Goal: Contribute content: Contribute content

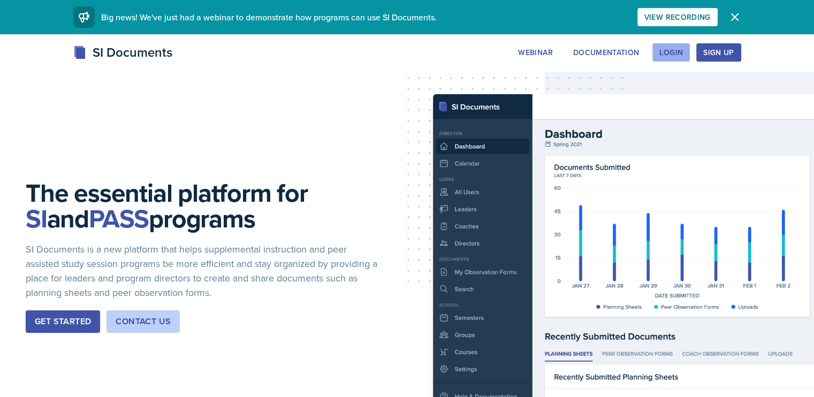
click at [683, 52] on div "Login" at bounding box center [671, 52] width 24 height 9
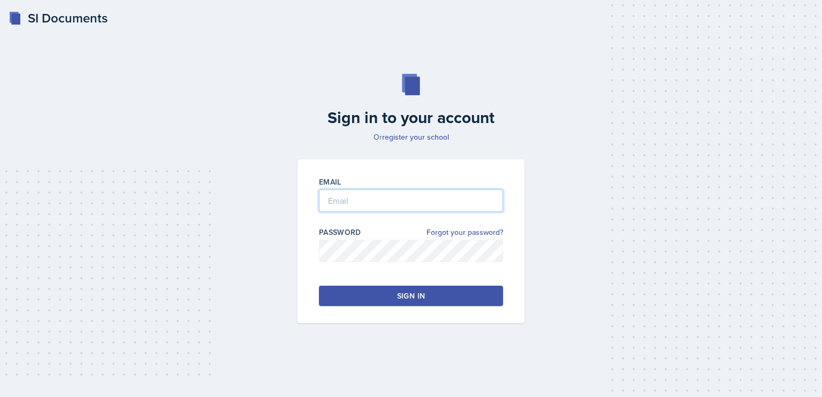
click at [378, 204] on input "email" at bounding box center [411, 200] width 184 height 22
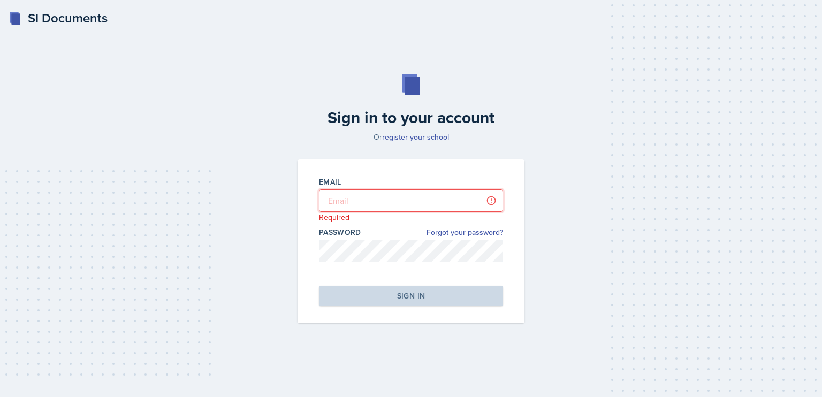
type input "[PERSON_NAME][EMAIL_ADDRESS][DOMAIN_NAME]"
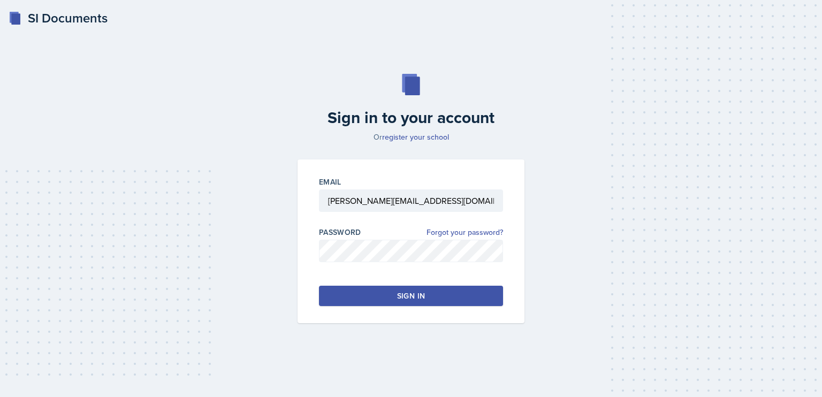
click at [419, 306] on div "Email [PERSON_NAME][EMAIL_ADDRESS][DOMAIN_NAME] Password Forgot your password? …" at bounding box center [411, 241] width 227 height 164
click at [412, 300] on div "Sign in" at bounding box center [411, 296] width 28 height 11
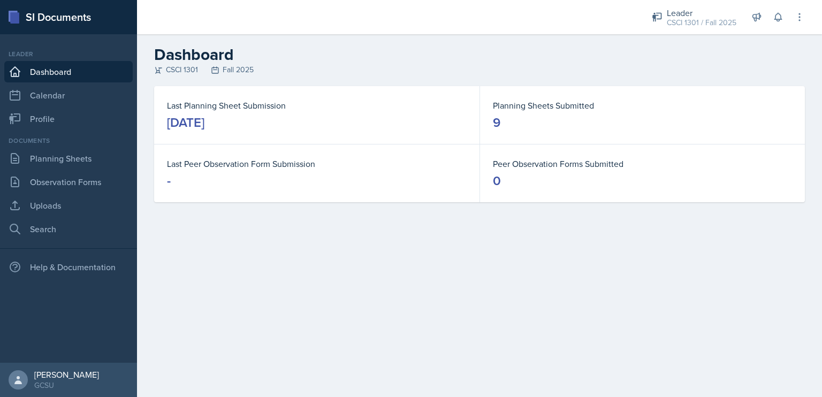
click at [200, 117] on div "[DATE]" at bounding box center [185, 122] width 37 height 17
click at [69, 151] on link "Planning Sheets" at bounding box center [68, 158] width 128 height 21
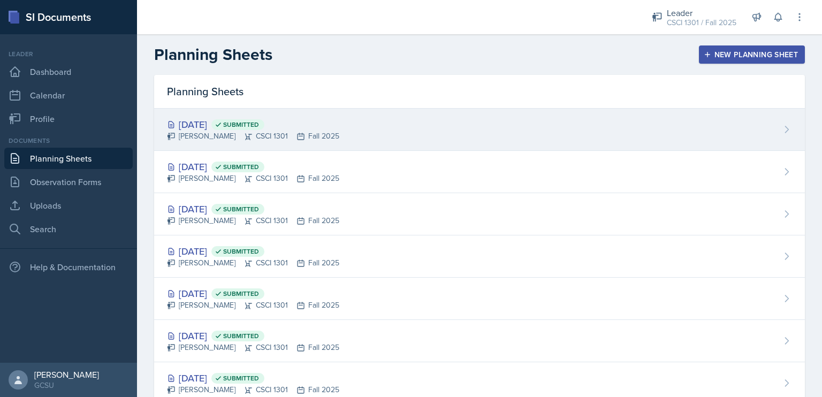
click at [196, 125] on div "[DATE] Submitted" at bounding box center [253, 124] width 172 height 14
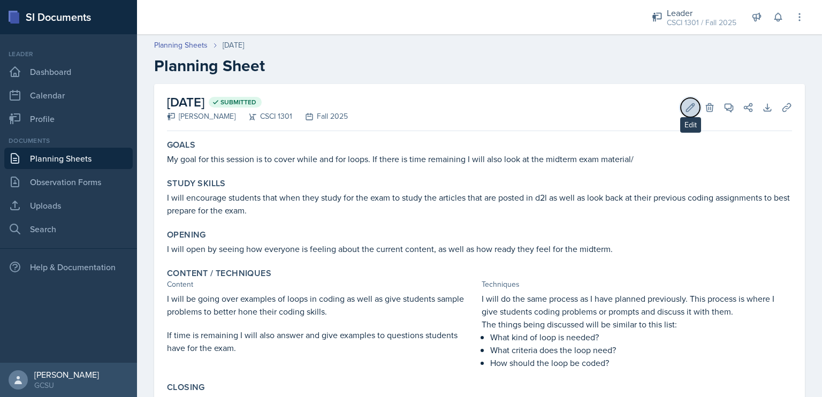
click at [685, 106] on icon at bounding box center [690, 107] width 11 height 11
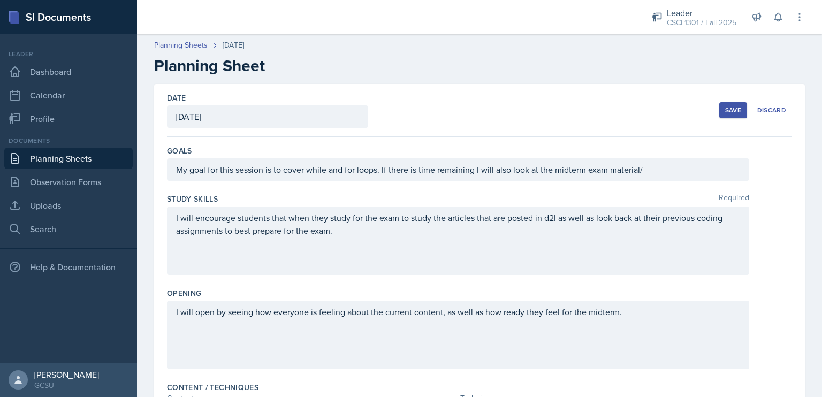
scroll to position [359, 0]
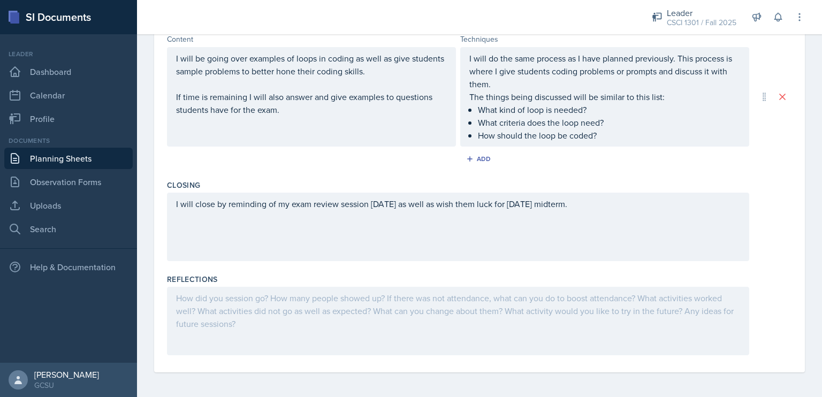
click at [372, 287] on div at bounding box center [458, 321] width 582 height 69
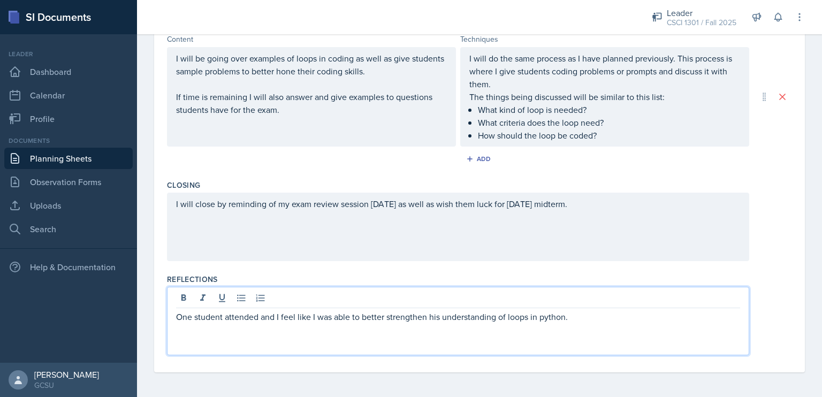
scroll to position [0, 0]
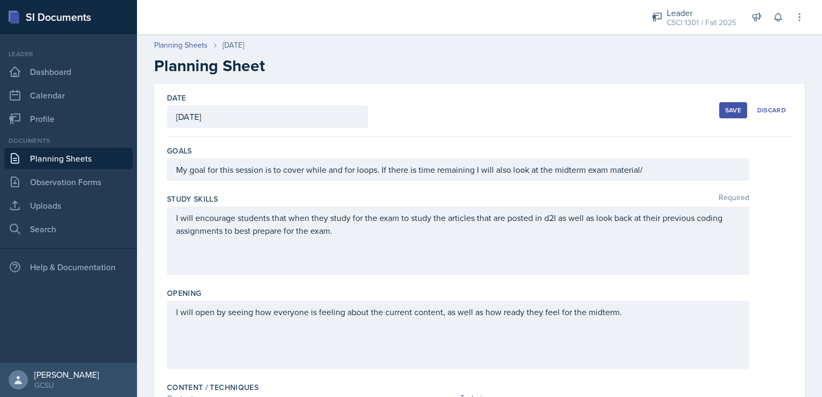
click at [723, 102] on button "Save" at bounding box center [733, 110] width 28 height 16
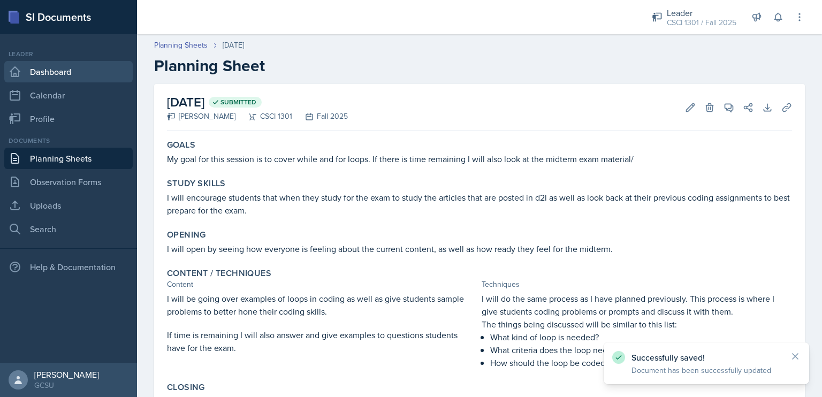
click at [77, 75] on link "Dashboard" at bounding box center [68, 71] width 128 height 21
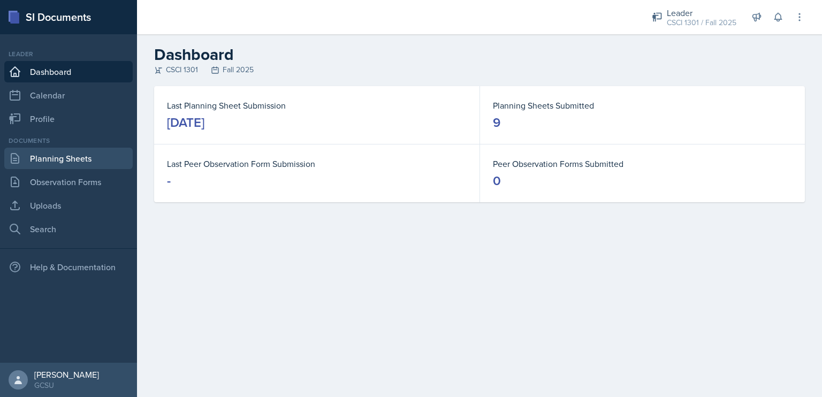
click at [45, 156] on link "Planning Sheets" at bounding box center [68, 158] width 128 height 21
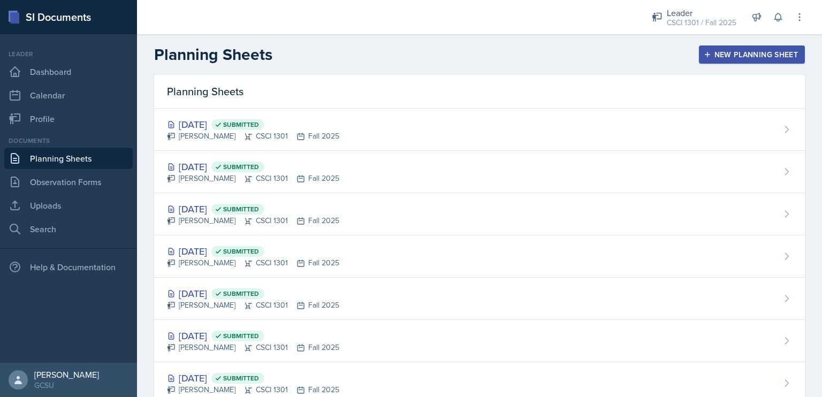
click at [705, 56] on icon "button" at bounding box center [707, 54] width 5 height 5
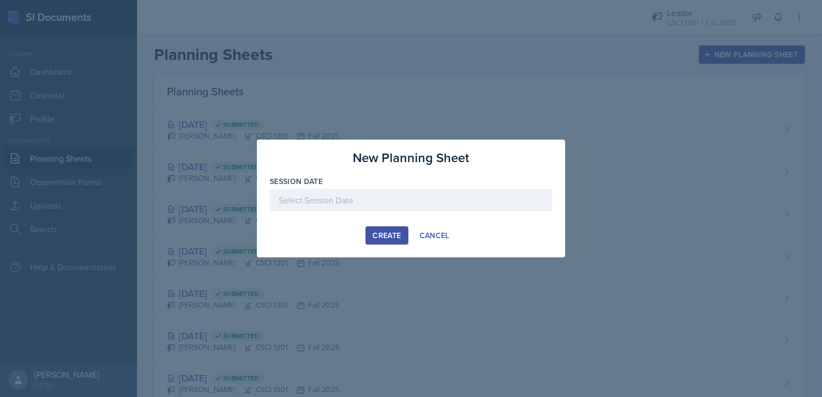
click at [370, 199] on div at bounding box center [411, 200] width 283 height 22
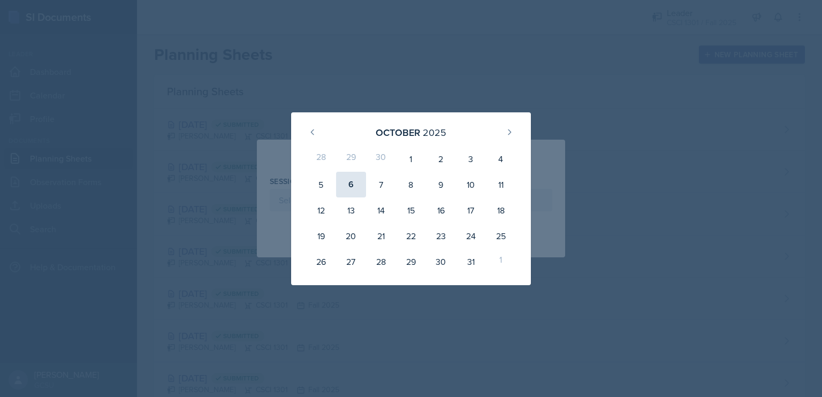
click at [350, 180] on div "6" at bounding box center [351, 185] width 30 height 26
type input "[DATE]"
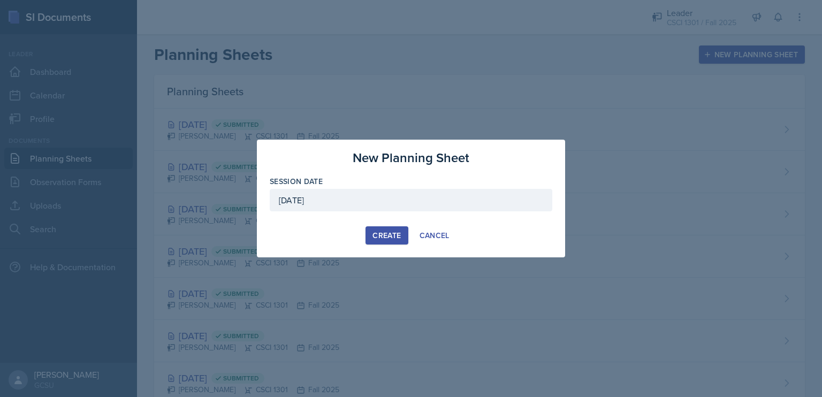
click at [387, 232] on div "Create" at bounding box center [386, 235] width 28 height 9
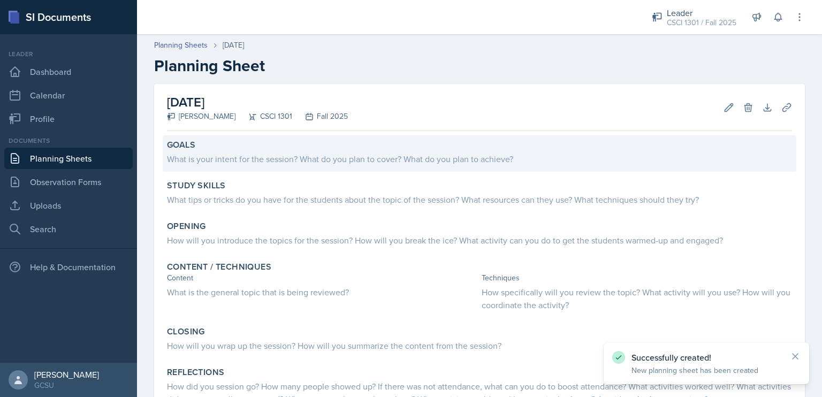
click at [338, 157] on div "What is your intent for the session? What do you plan to cover? What do you pla…" at bounding box center [479, 159] width 625 height 13
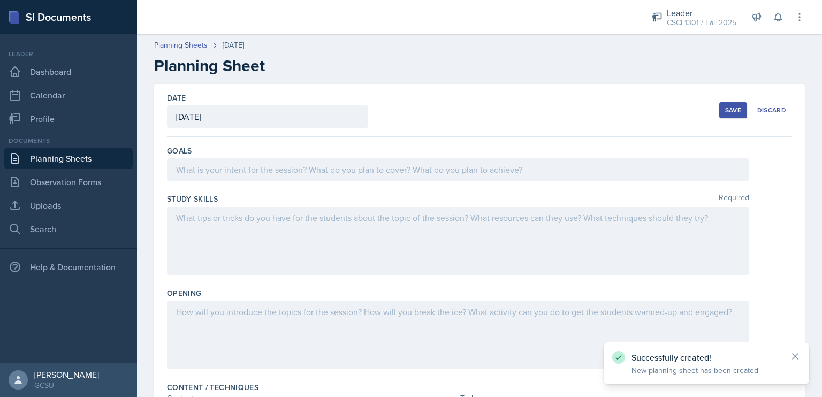
click at [334, 166] on div at bounding box center [458, 169] width 582 height 22
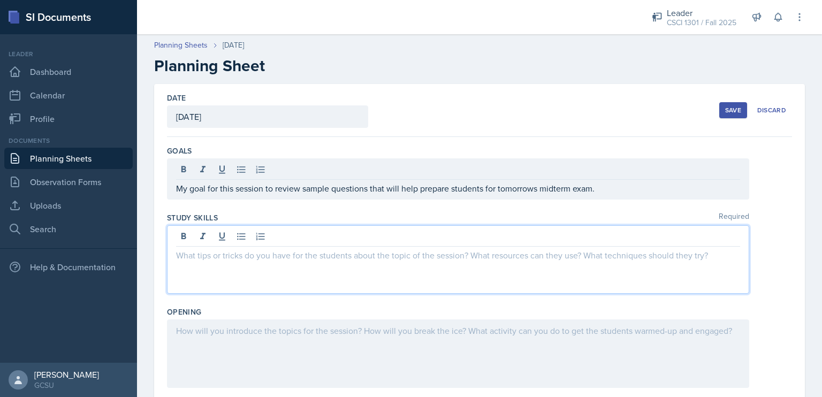
click at [320, 231] on div at bounding box center [458, 259] width 582 height 69
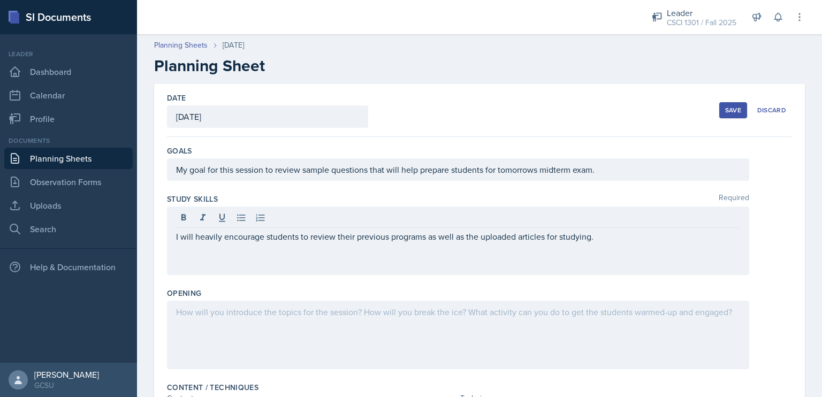
click at [238, 327] on div at bounding box center [458, 335] width 582 height 69
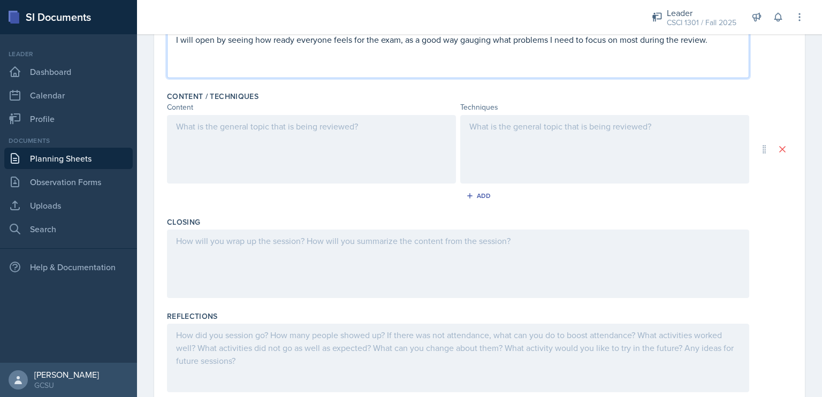
scroll to position [292, 0]
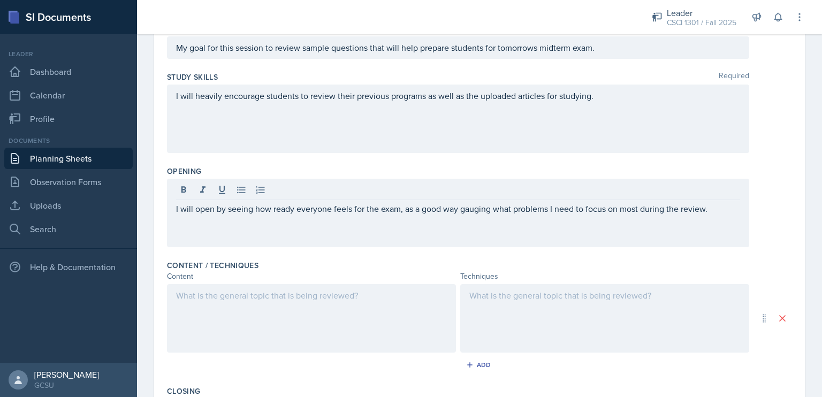
click at [278, 302] on div at bounding box center [311, 318] width 289 height 69
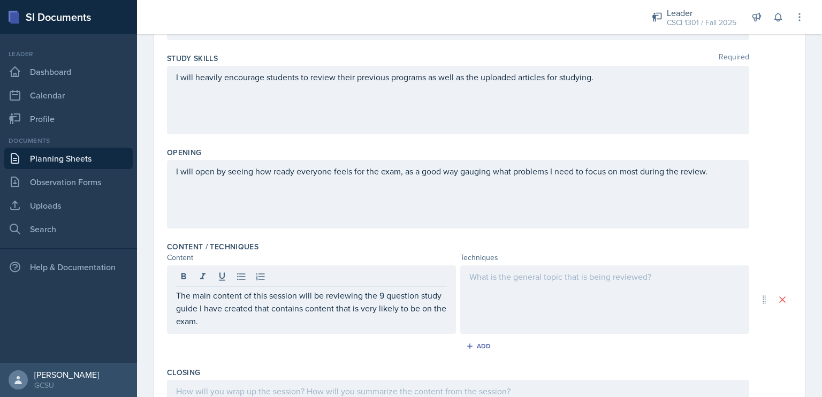
click at [508, 267] on div at bounding box center [604, 299] width 289 height 69
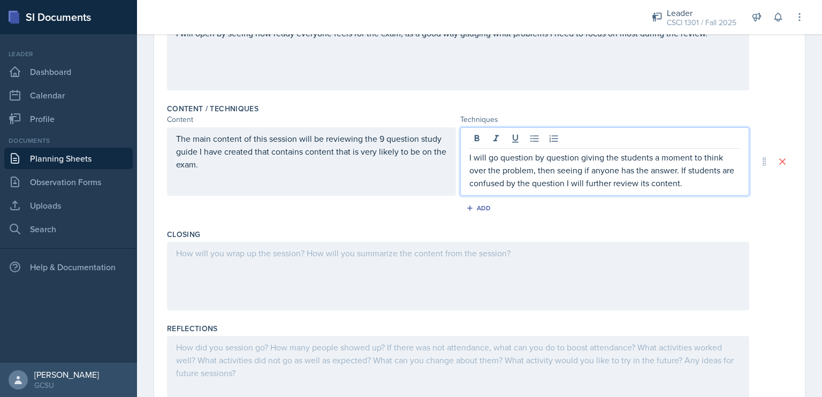
click at [533, 247] on p at bounding box center [458, 253] width 564 height 13
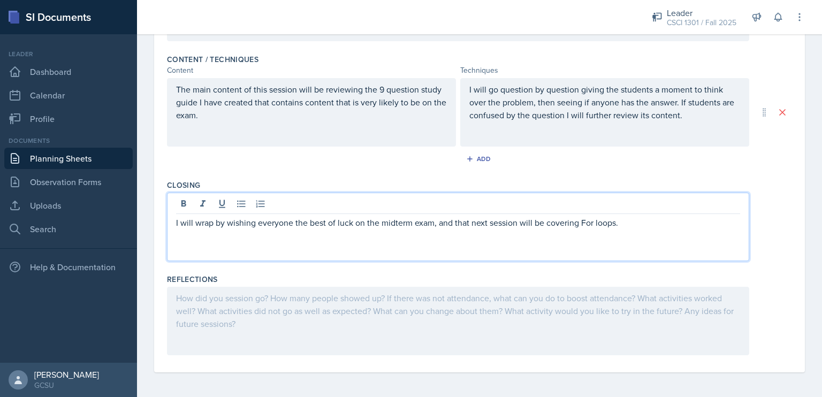
scroll to position [0, 0]
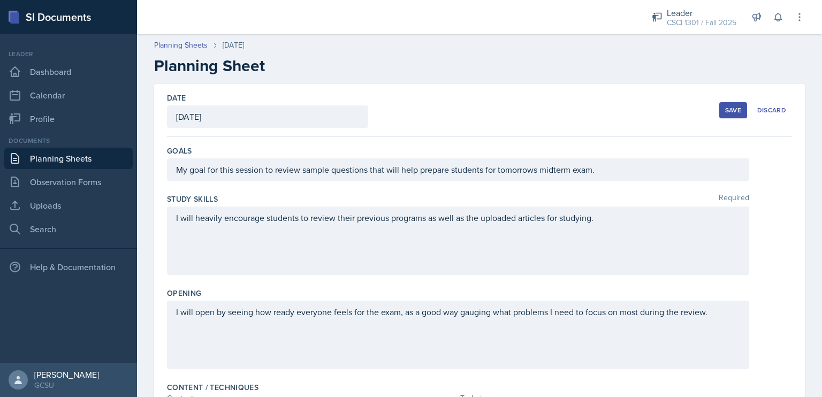
click at [719, 111] on button "Save" at bounding box center [733, 110] width 28 height 16
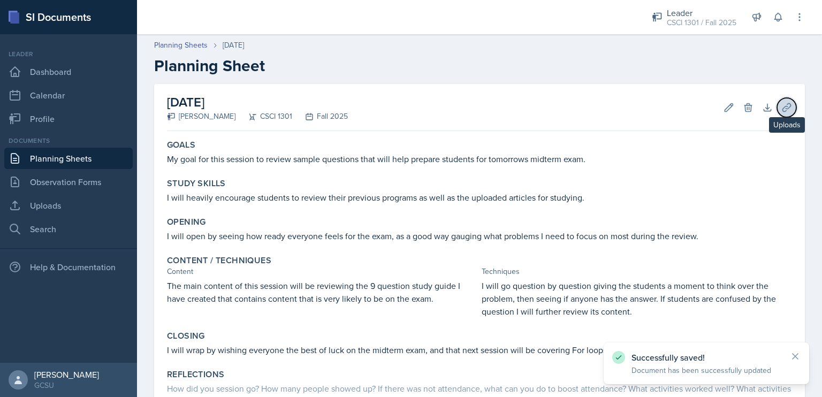
click at [781, 111] on icon at bounding box center [786, 107] width 11 height 11
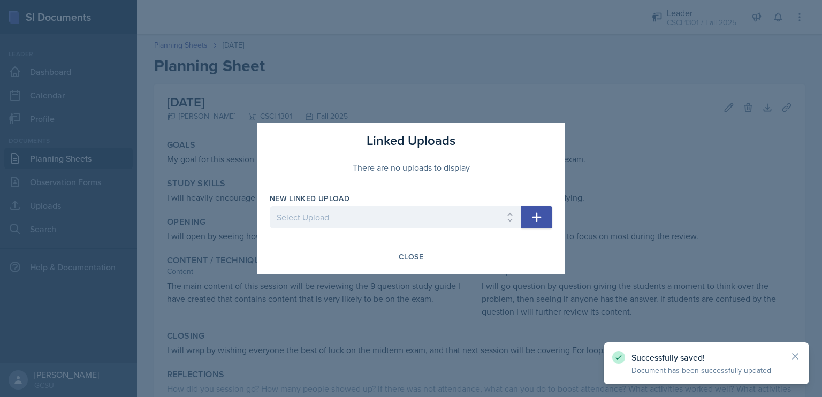
click at [533, 220] on icon "button" at bounding box center [536, 217] width 13 height 13
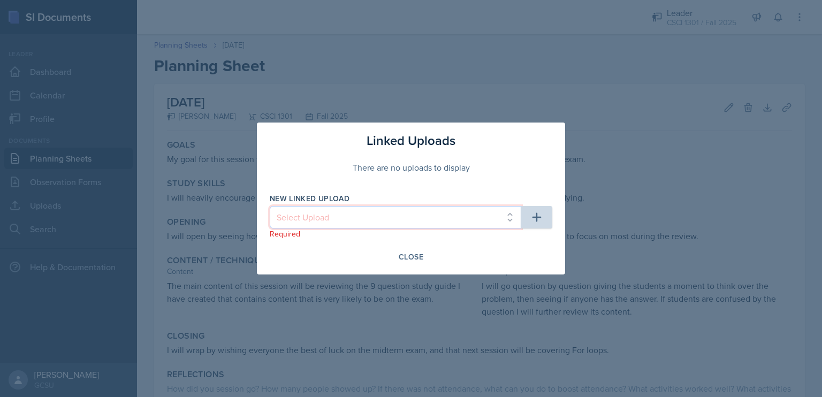
click at [459, 220] on select "Select Upload" at bounding box center [396, 217] width 252 height 22
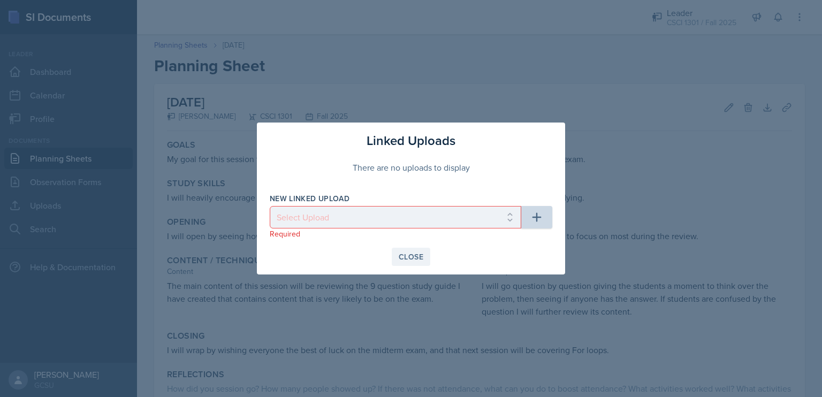
click at [411, 250] on button "Close" at bounding box center [411, 257] width 39 height 18
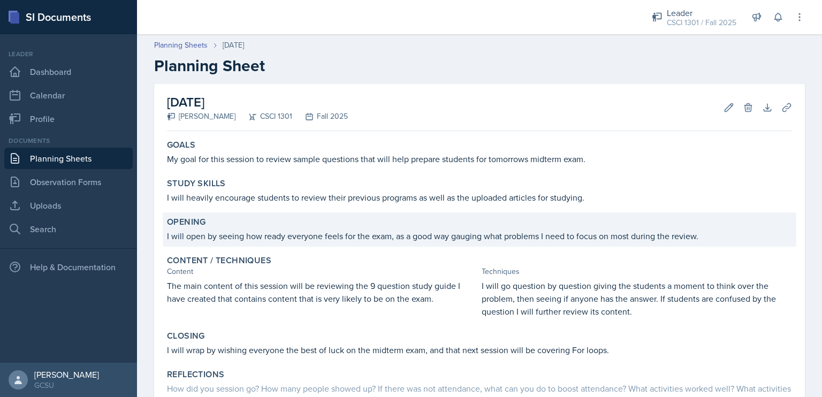
scroll to position [86, 0]
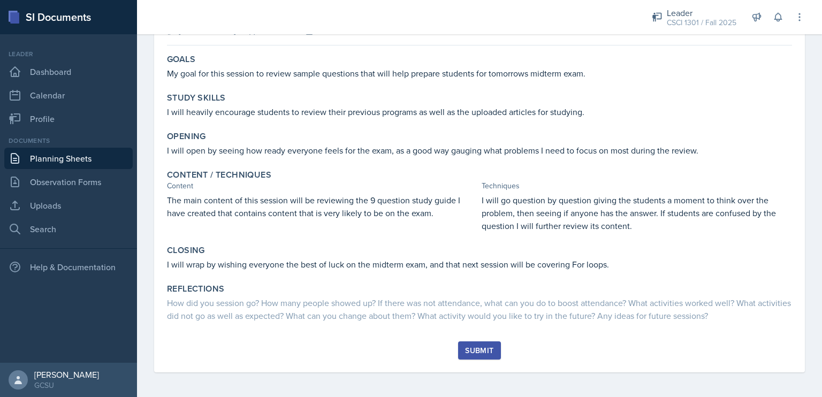
click at [488, 351] on div "Submit" at bounding box center [479, 350] width 28 height 9
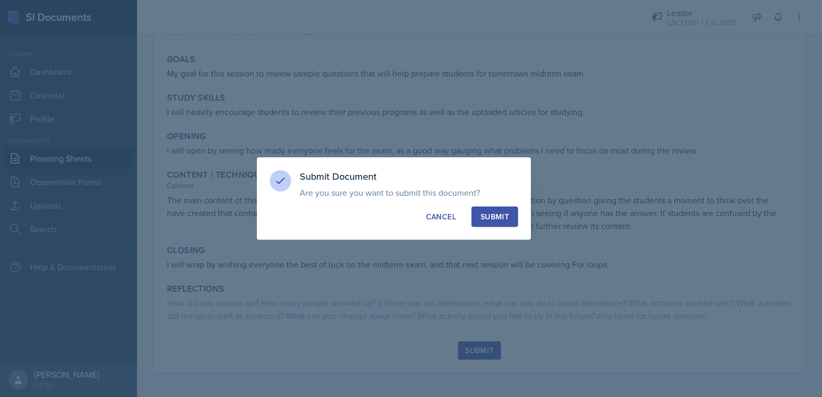
click at [488, 223] on button "Submit" at bounding box center [494, 217] width 47 height 20
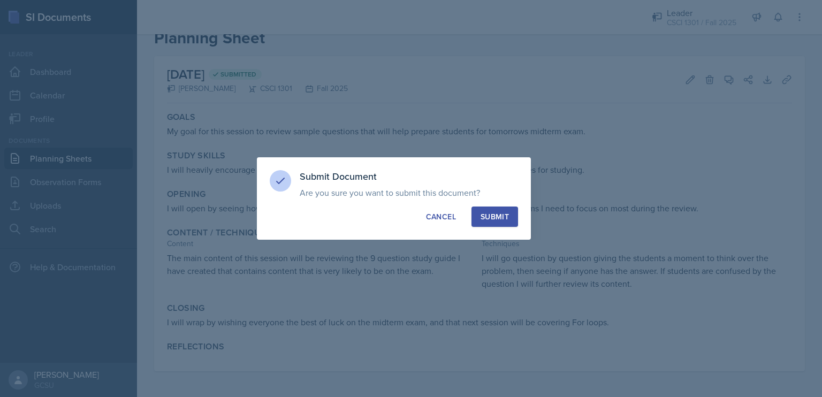
scroll to position [27, 0]
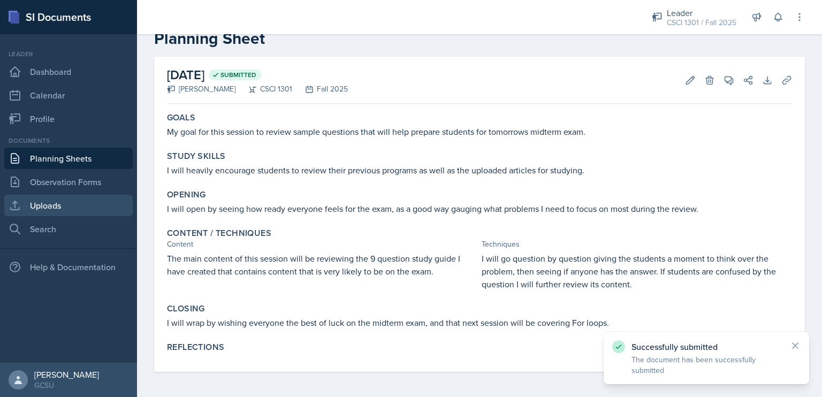
click at [86, 207] on link "Uploads" at bounding box center [68, 205] width 128 height 21
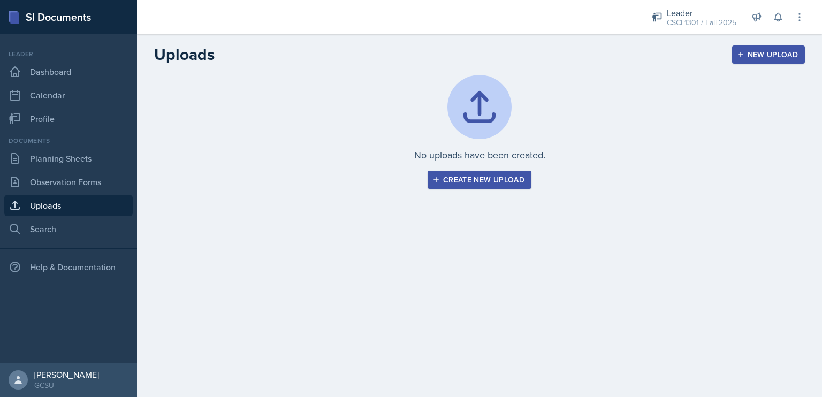
click at [469, 179] on div "Create new upload" at bounding box center [480, 180] width 90 height 9
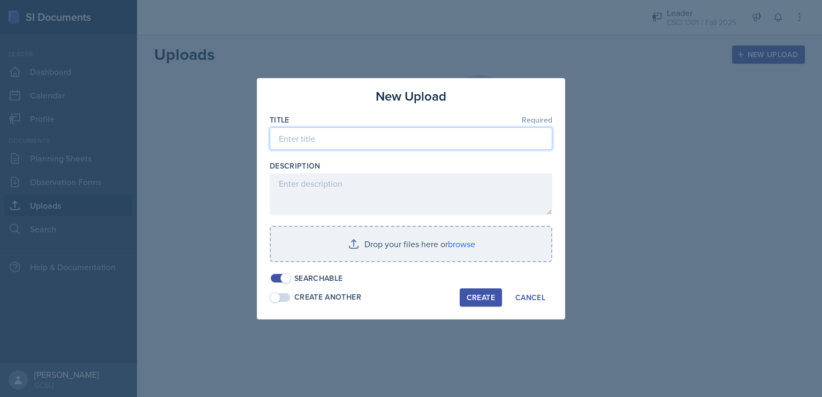
click at [384, 132] on input at bounding box center [411, 138] width 283 height 22
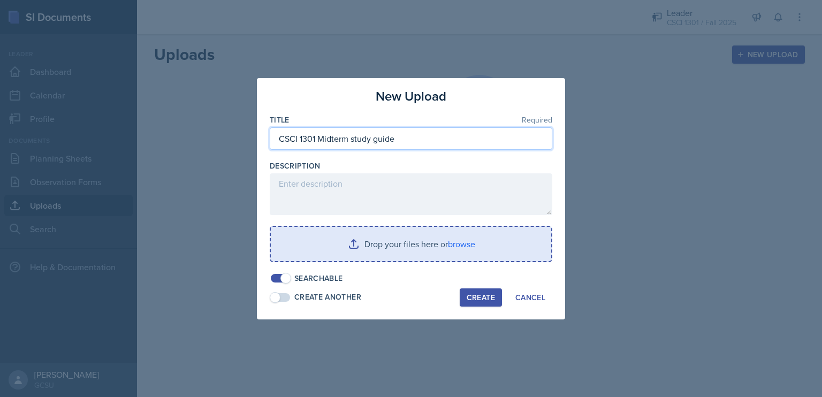
type input "CSCI 1301 Midterm study guide"
click at [383, 234] on input "file" at bounding box center [411, 244] width 280 height 34
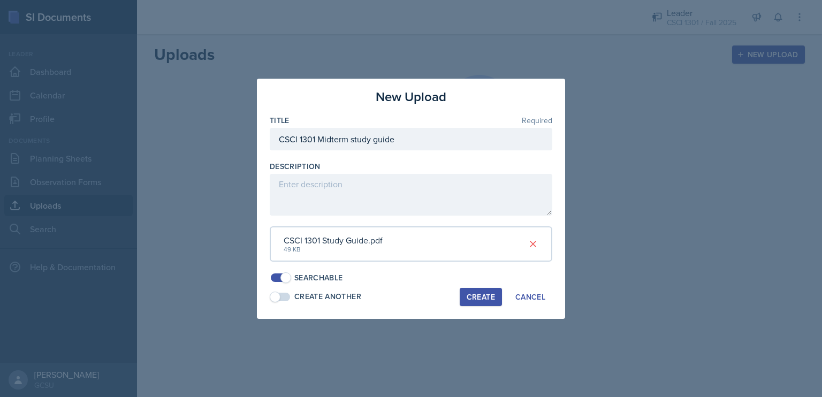
click at [470, 293] on div "Create" at bounding box center [481, 297] width 28 height 9
click at [477, 295] on div "Create" at bounding box center [481, 297] width 28 height 9
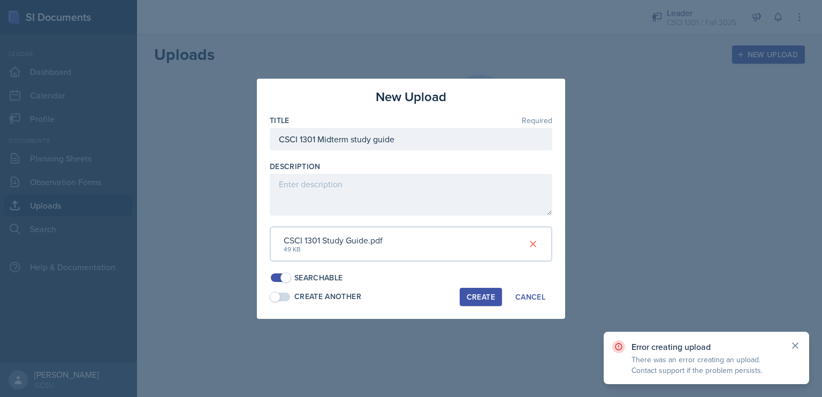
click at [796, 346] on icon at bounding box center [795, 345] width 5 height 5
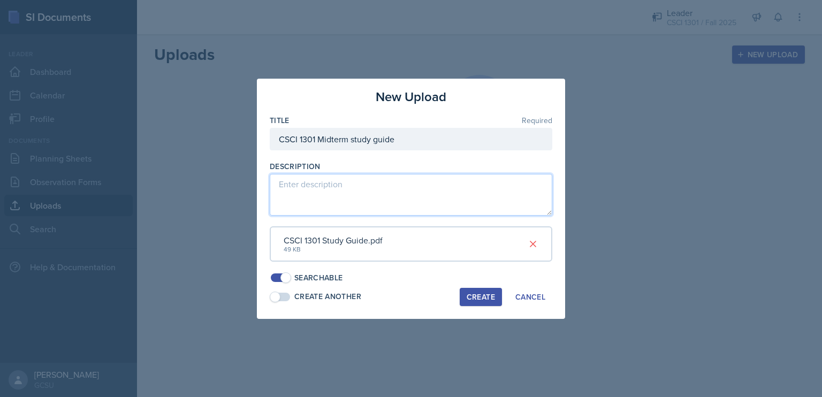
click at [400, 185] on textarea at bounding box center [411, 195] width 283 height 42
type textarea "A study guide created for the CSCI 1301 midterm exam."
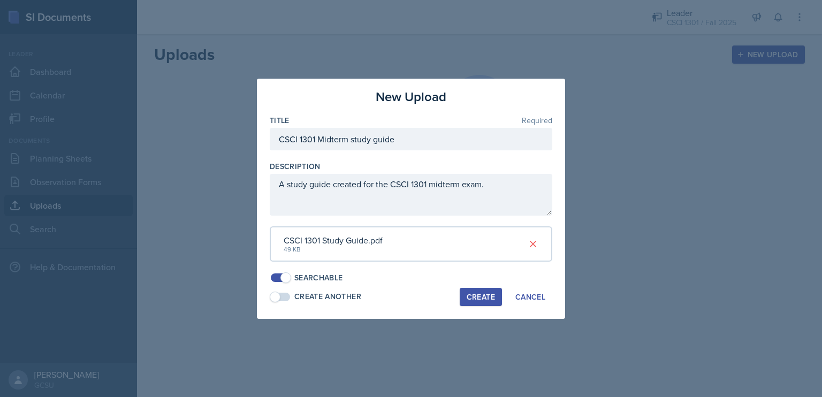
click at [488, 297] on div "Create" at bounding box center [481, 297] width 28 height 9
click at [536, 295] on div "Cancel" at bounding box center [530, 297] width 30 height 9
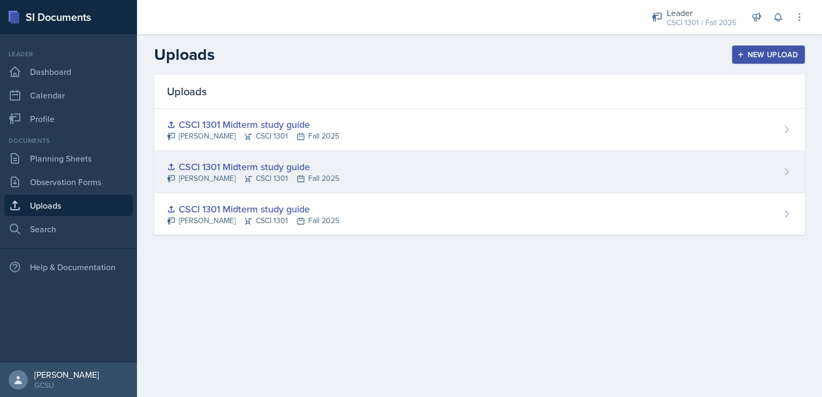
click at [778, 172] on div "CSCI 1301 Midterm study guide Drew Carver CSCI 1301 Fall 2025" at bounding box center [479, 172] width 651 height 42
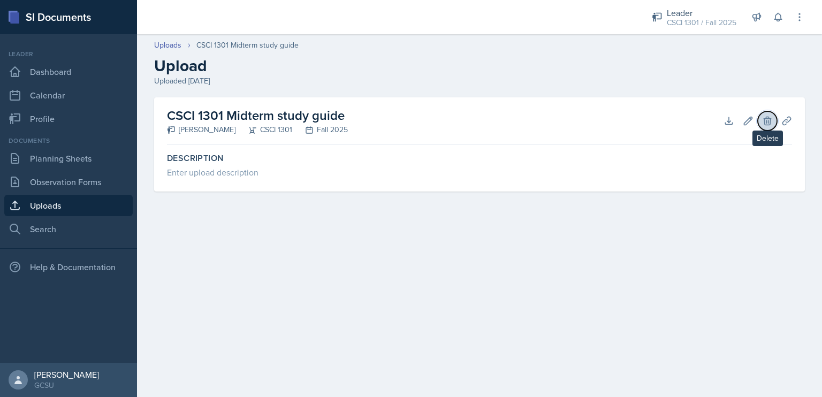
click at [767, 114] on button "Delete" at bounding box center [767, 120] width 19 height 19
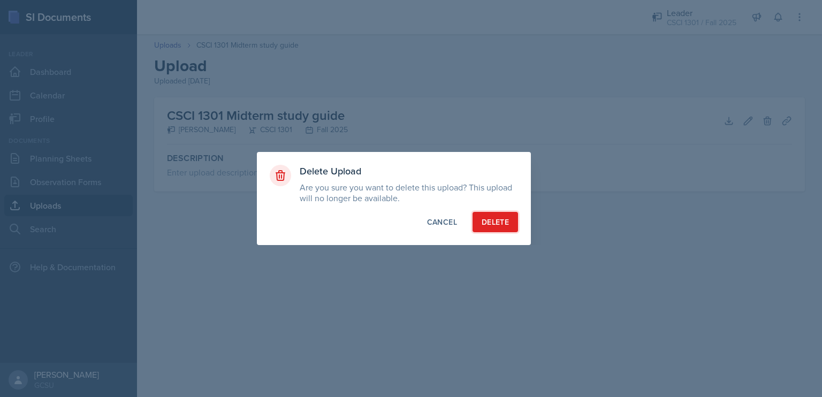
click at [487, 220] on div "Delete" at bounding box center [495, 222] width 27 height 11
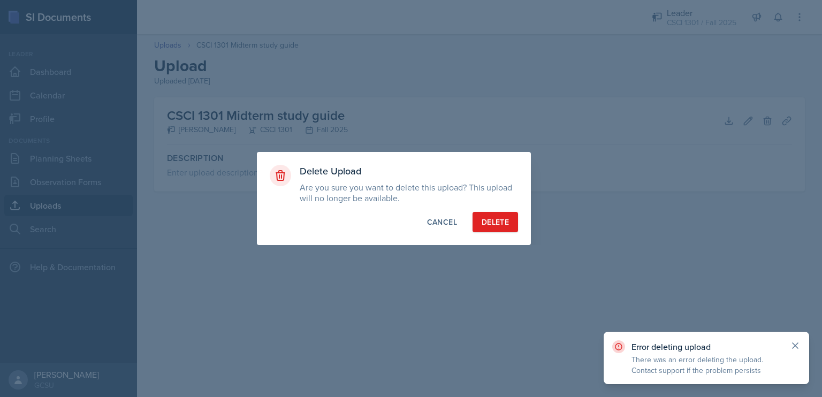
click at [797, 345] on icon at bounding box center [795, 345] width 11 height 11
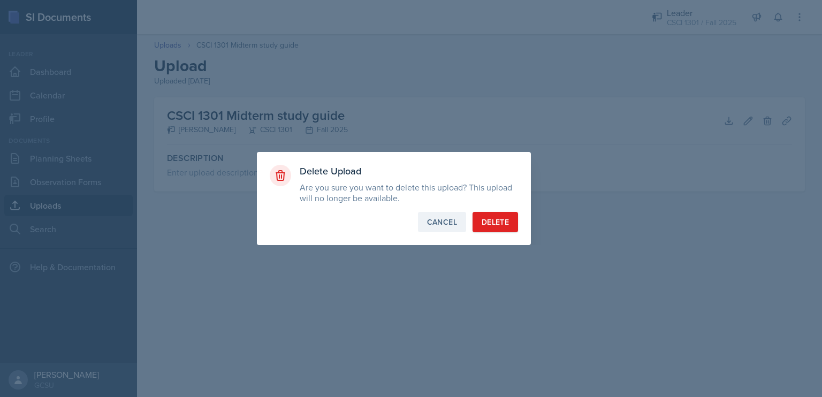
click at [443, 226] on div "Cancel" at bounding box center [442, 222] width 30 height 11
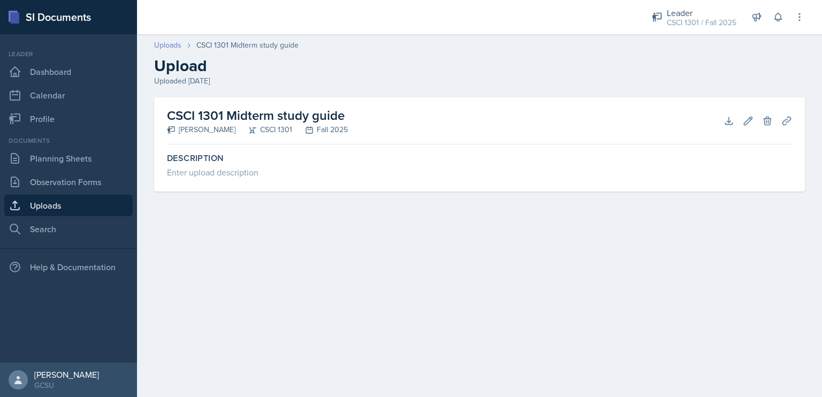
click at [163, 45] on link "Uploads" at bounding box center [167, 45] width 27 height 11
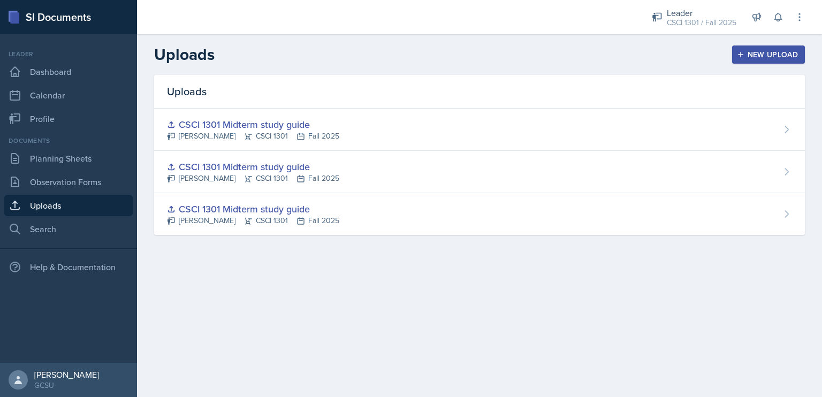
drag, startPoint x: 431, startPoint y: 174, endPoint x: 392, endPoint y: 177, distance: 39.2
click at [392, 177] on div "CSCI 1301 Midterm study guide Drew Carver CSCI 1301 Fall 2025" at bounding box center [479, 172] width 651 height 42
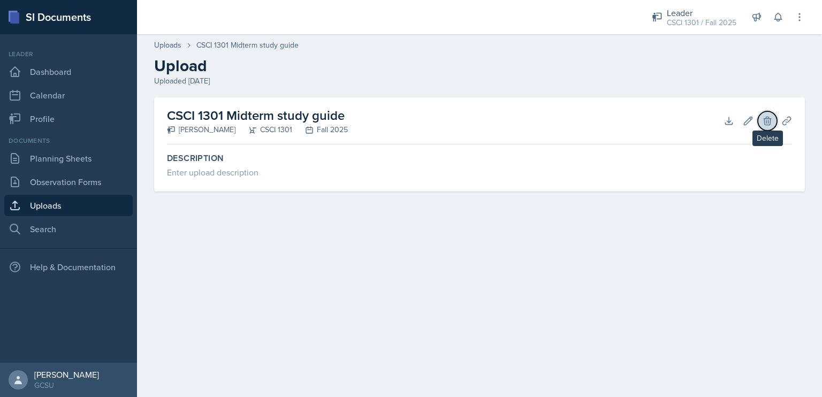
click at [762, 119] on icon at bounding box center [767, 121] width 11 height 11
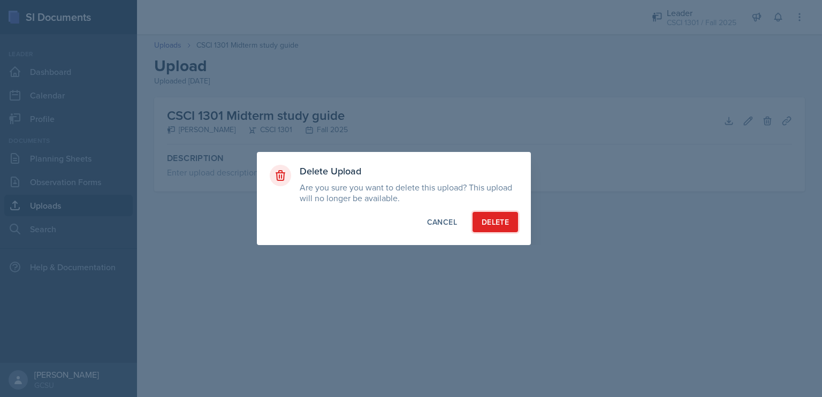
click at [500, 226] on div "Delete" at bounding box center [495, 222] width 27 height 11
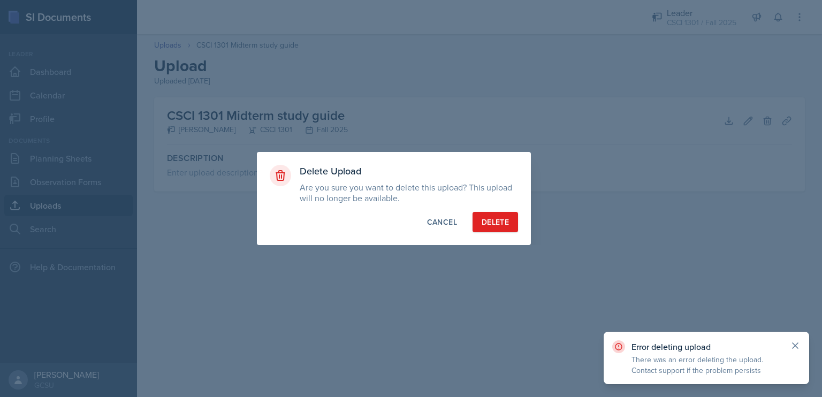
click at [794, 341] on icon at bounding box center [795, 345] width 11 height 11
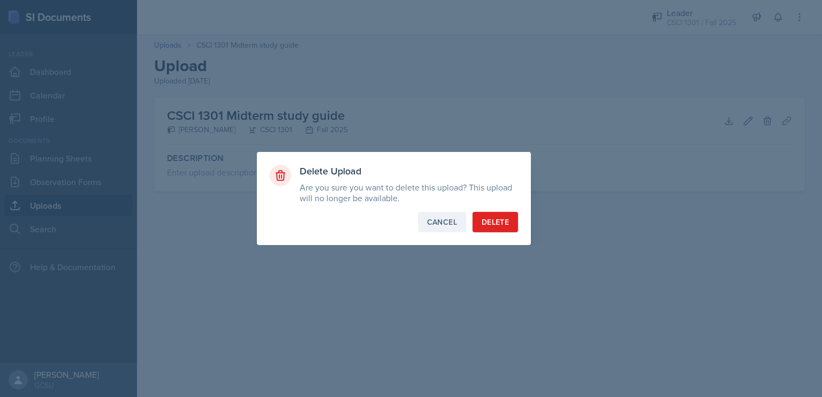
click at [447, 219] on div "Cancel" at bounding box center [442, 222] width 30 height 11
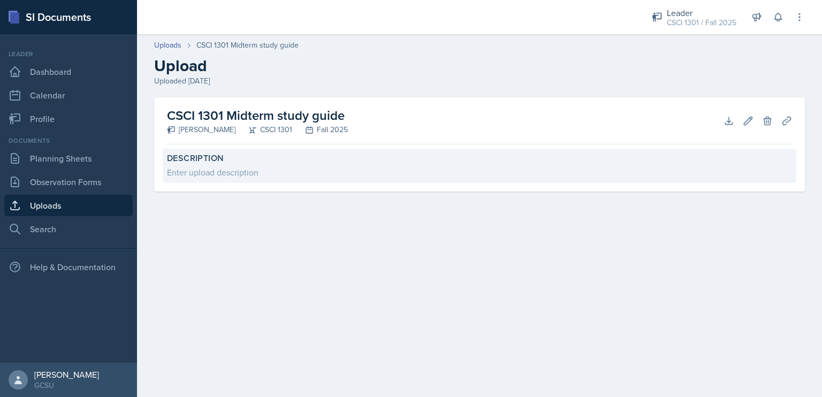
click at [211, 164] on label "Description" at bounding box center [479, 158] width 625 height 11
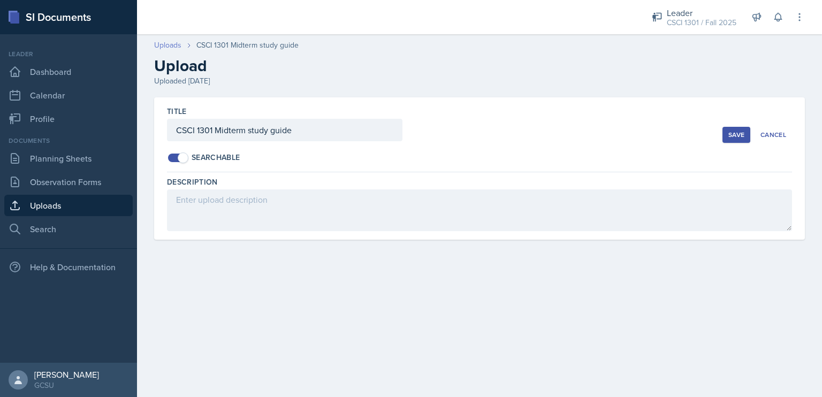
click at [173, 43] on link "Uploads" at bounding box center [167, 45] width 27 height 11
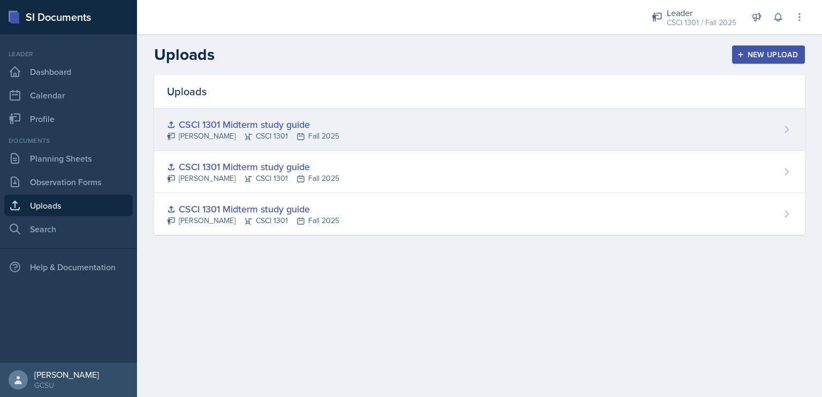
click at [245, 125] on div "CSCI 1301 Midterm study guide" at bounding box center [253, 124] width 172 height 14
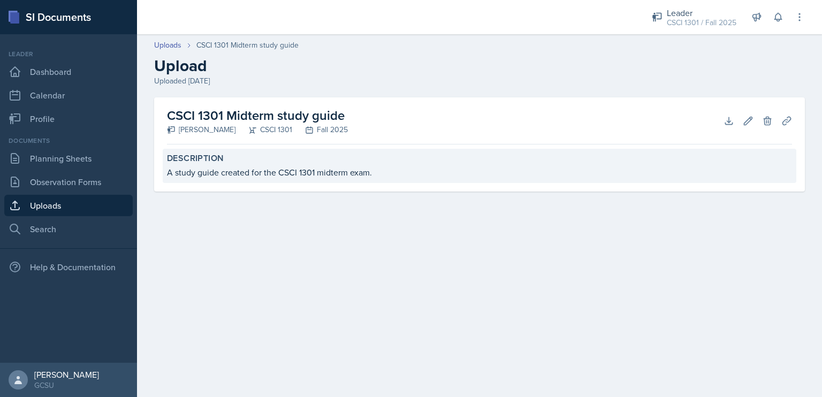
click at [345, 168] on div "A study guide created for the CSCI 1301 midterm exam." at bounding box center [479, 172] width 625 height 13
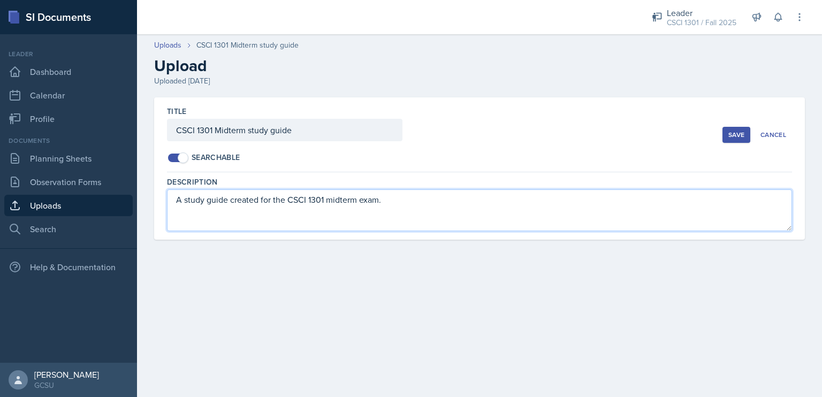
click at [537, 210] on textarea "A study guide created for the CSCI 1301 midterm exam." at bounding box center [479, 210] width 625 height 42
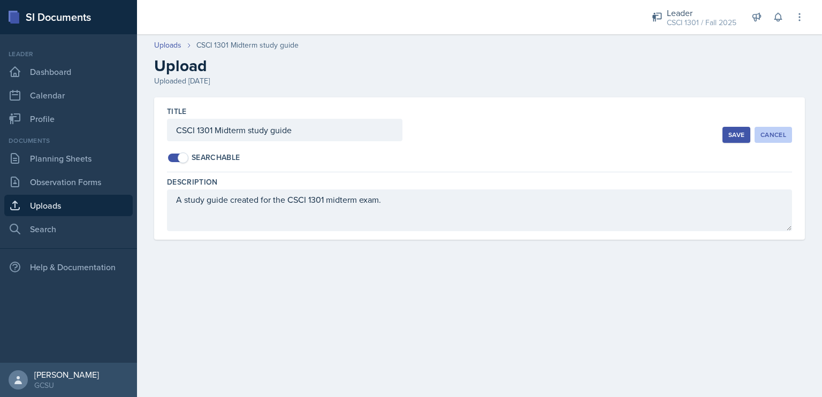
click at [771, 127] on button "Cancel" at bounding box center [773, 135] width 37 height 16
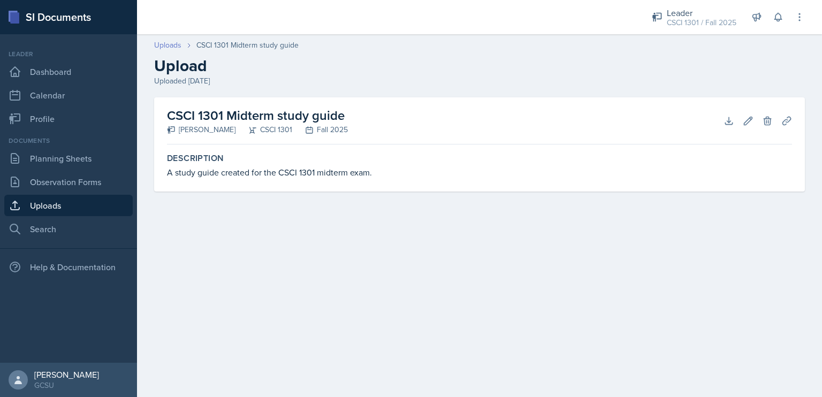
click at [168, 43] on link "Uploads" at bounding box center [167, 45] width 27 height 11
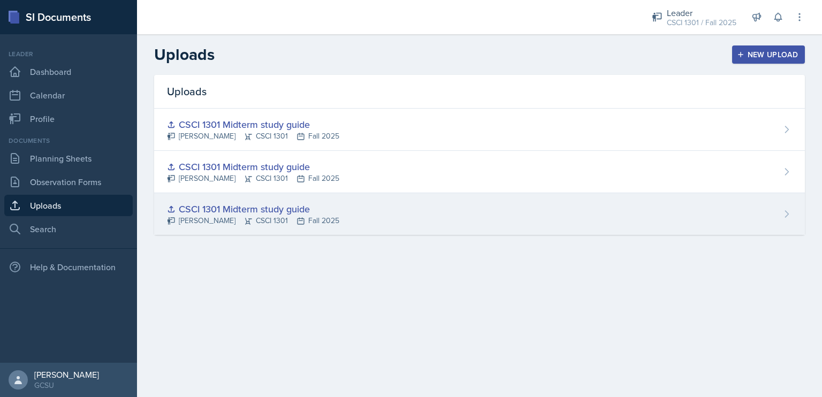
click at [229, 204] on div "CSCI 1301 Midterm study guide" at bounding box center [253, 209] width 172 height 14
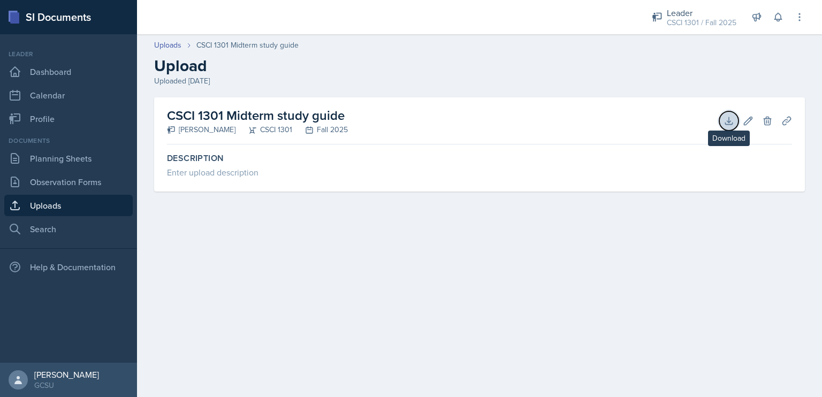
click at [726, 117] on icon at bounding box center [729, 121] width 11 height 11
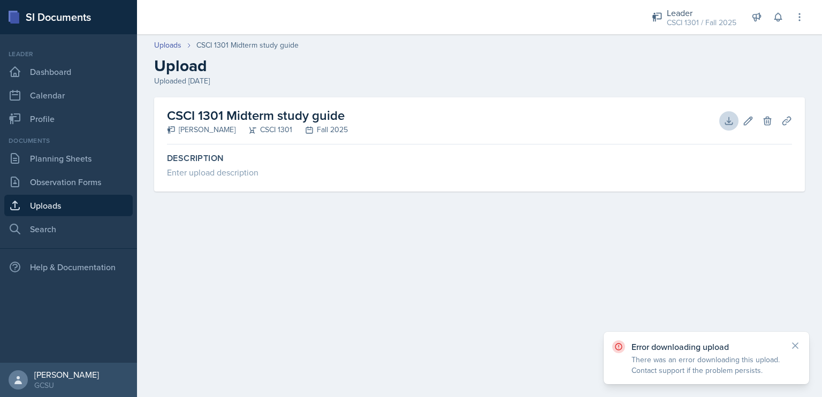
click at [786, 344] on div "Error downloading upload There was an error downloading this upload. Contact su…" at bounding box center [706, 357] width 188 height 35
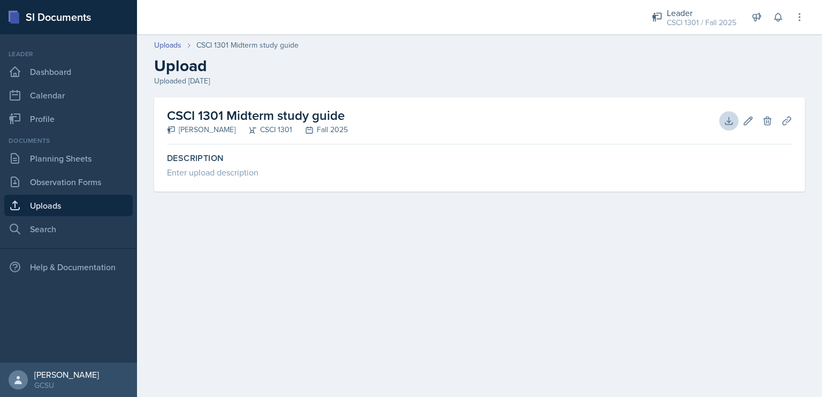
click at [794, 341] on main "Uploads CSCI 1301 Midterm study guide Upload Uploaded Oct 6th, 2025 CSCI 1301 M…" at bounding box center [479, 215] width 685 height 363
click at [765, 118] on icon at bounding box center [767, 121] width 7 height 8
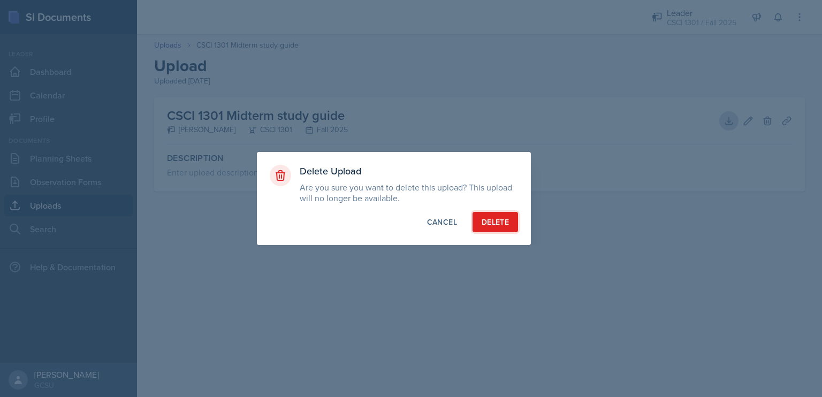
click at [508, 216] on button "Delete" at bounding box center [495, 222] width 45 height 20
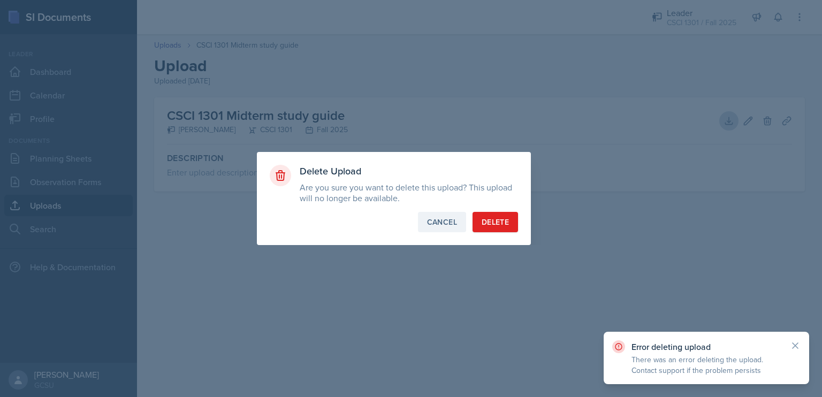
click at [442, 218] on div "Cancel" at bounding box center [442, 222] width 30 height 11
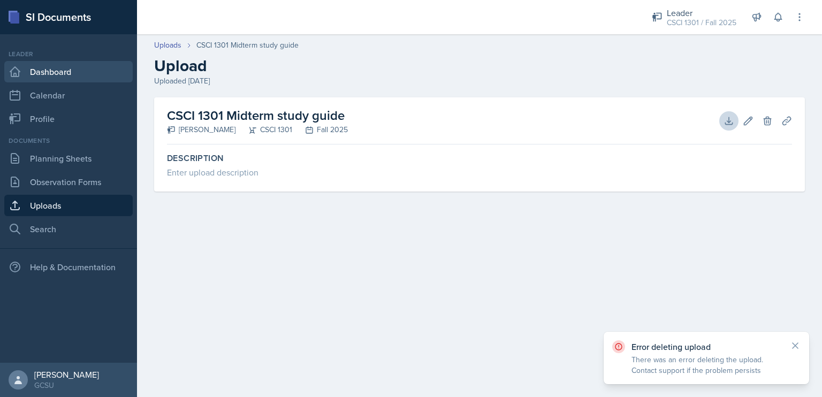
click at [56, 62] on link "Dashboard" at bounding box center [68, 71] width 128 height 21
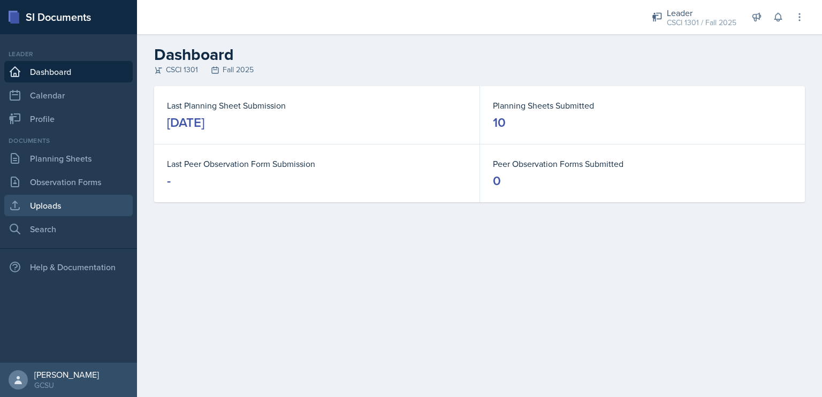
click at [71, 202] on link "Uploads" at bounding box center [68, 205] width 128 height 21
